Goal: Task Accomplishment & Management: Use online tool/utility

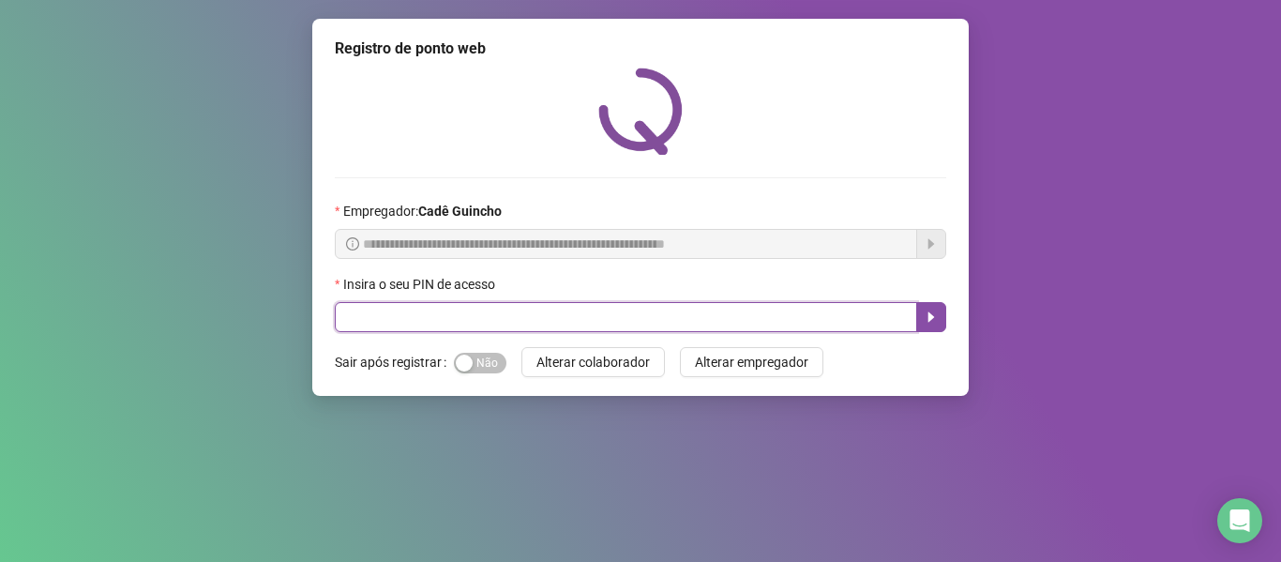
click at [618, 311] on input "text" at bounding box center [626, 317] width 583 height 30
click at [502, 311] on input "text" at bounding box center [626, 317] width 583 height 30
click at [609, 312] on input "text" at bounding box center [626, 317] width 583 height 30
click at [618, 321] on input "text" at bounding box center [626, 317] width 583 height 30
type input "*****"
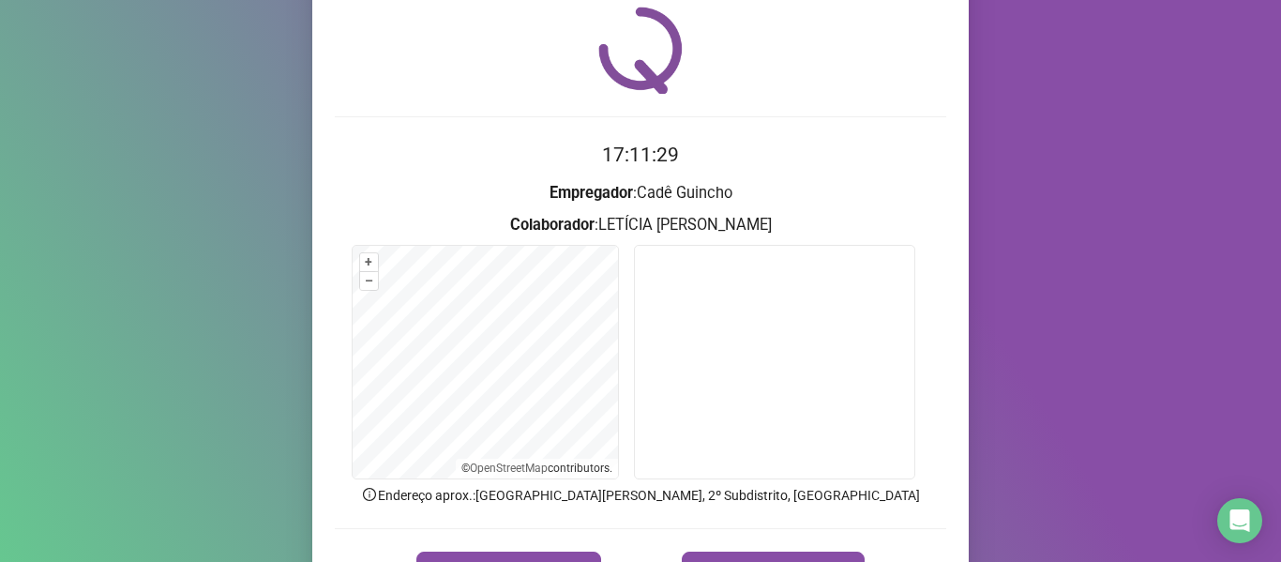
scroll to position [94, 0]
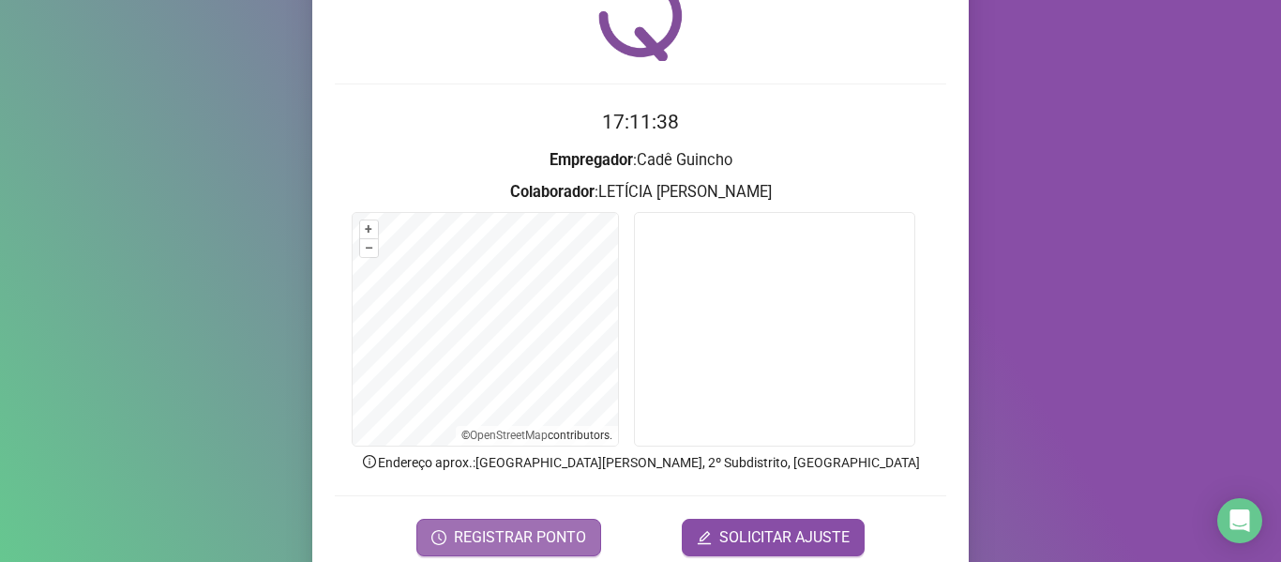
click at [516, 526] on span "REGISTRAR PONTO" at bounding box center [520, 537] width 132 height 23
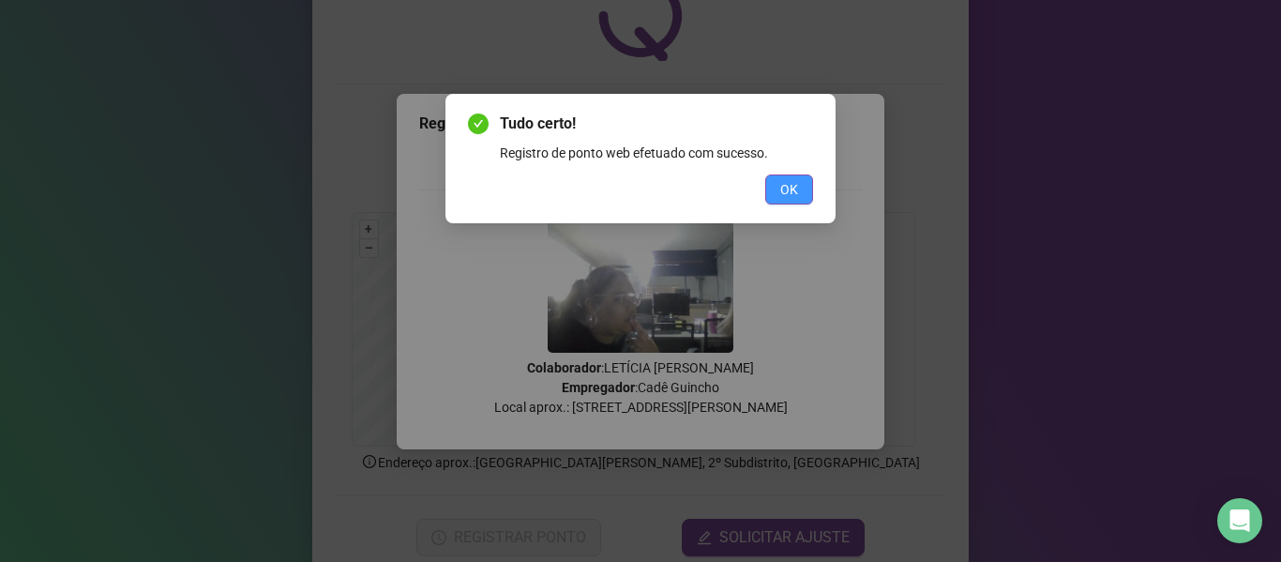
click at [776, 193] on button "OK" at bounding box center [789, 189] width 48 height 30
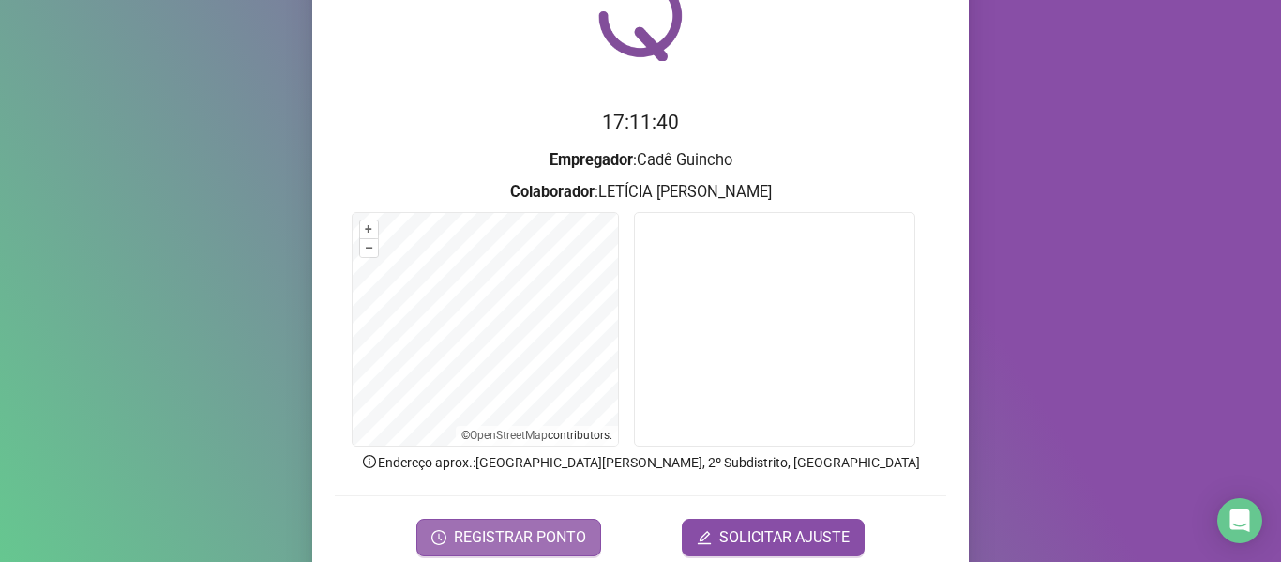
click at [531, 542] on span "REGISTRAR PONTO" at bounding box center [520, 537] width 132 height 23
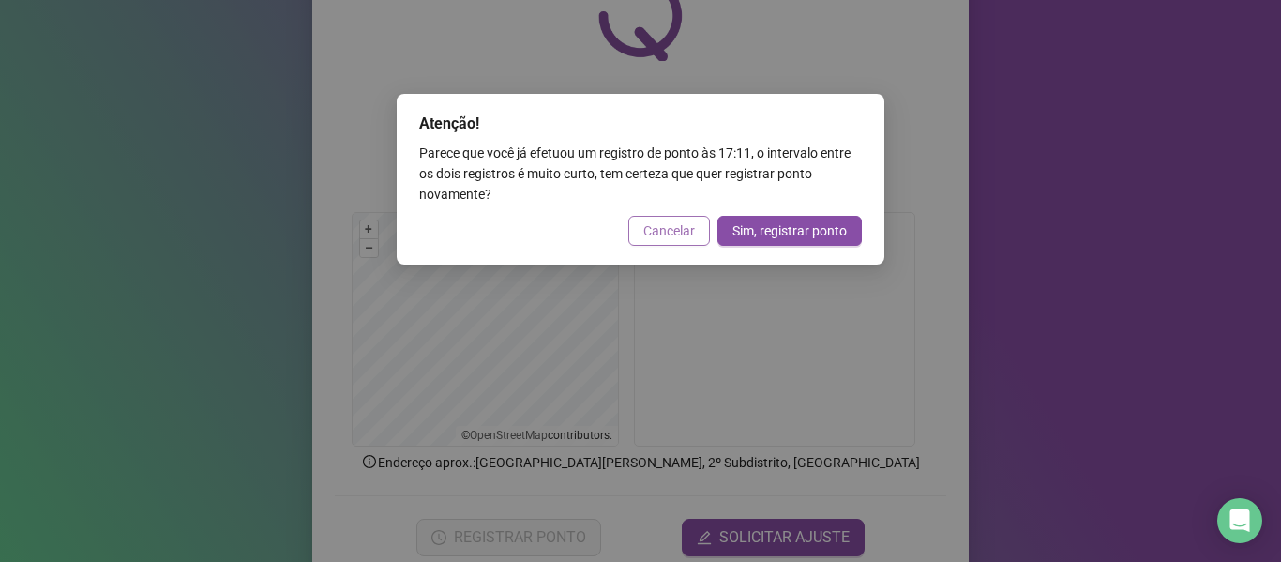
click at [652, 232] on span "Cancelar" at bounding box center [670, 230] width 52 height 21
